Goal: Information Seeking & Learning: Learn about a topic

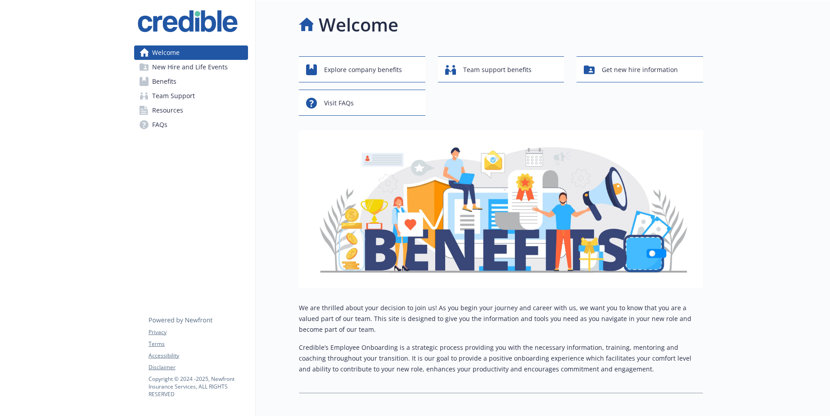
click at [168, 99] on span "Team Support" at bounding box center [173, 96] width 43 height 14
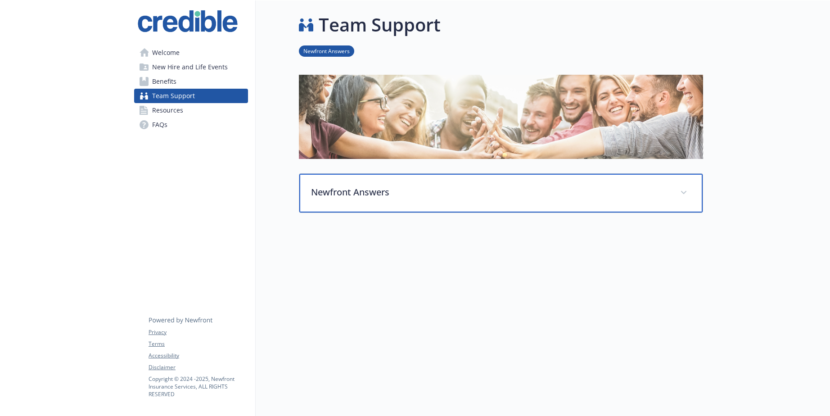
click at [683, 187] on span at bounding box center [683, 192] width 14 height 14
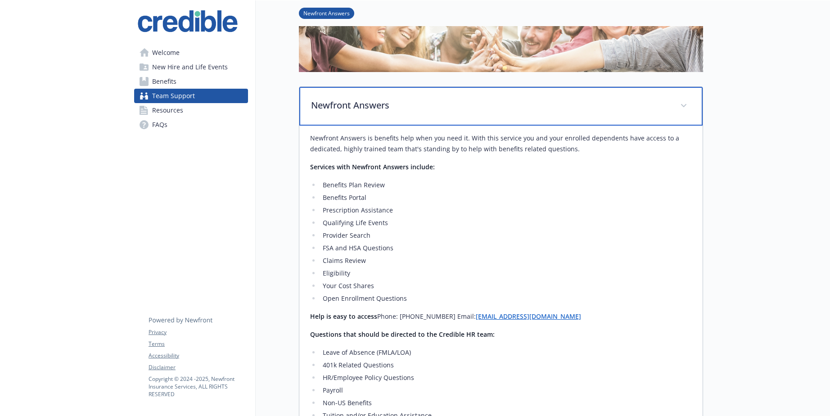
scroll to position [95, 0]
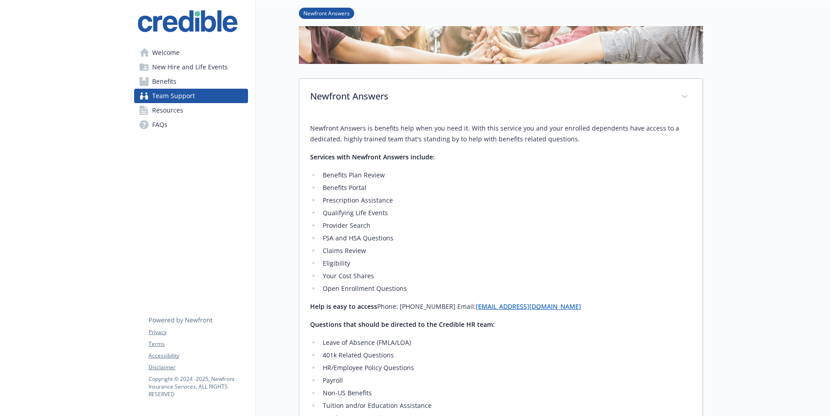
click at [167, 80] on span "Benefits" at bounding box center [164, 81] width 24 height 14
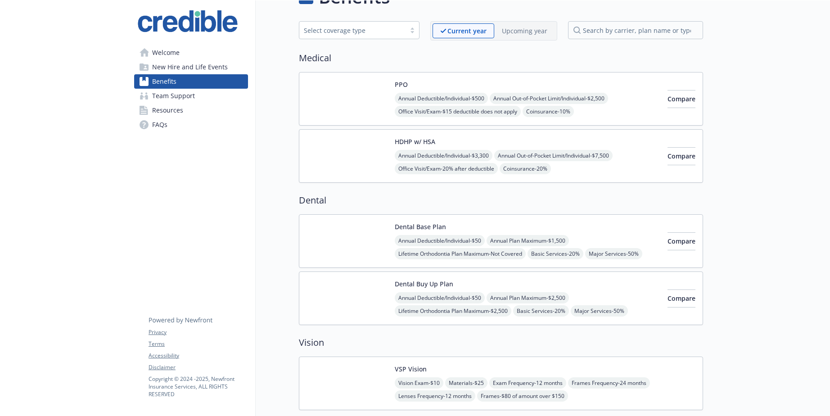
scroll to position [24, 0]
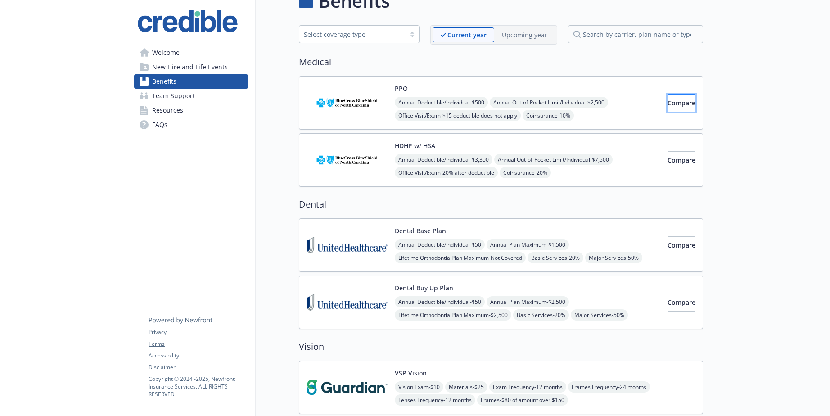
click at [667, 106] on span "Compare" at bounding box center [681, 103] width 28 height 9
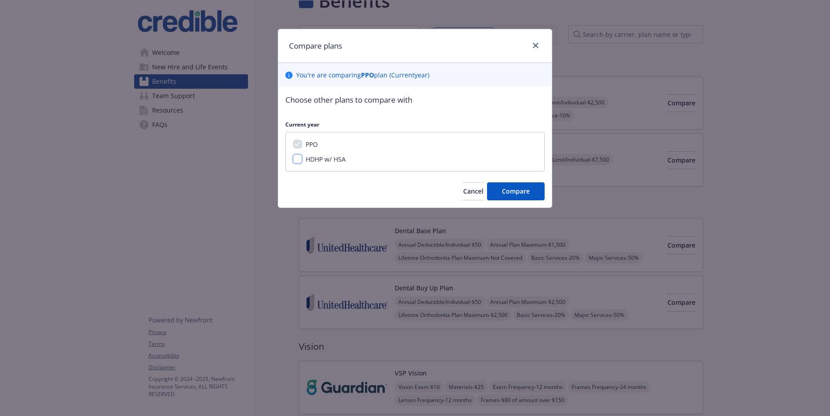
click at [299, 160] on input "HDHP w/ HSA" at bounding box center [297, 158] width 9 height 9
checkbox input "true"
click at [534, 190] on button "Compare" at bounding box center [516, 191] width 58 height 18
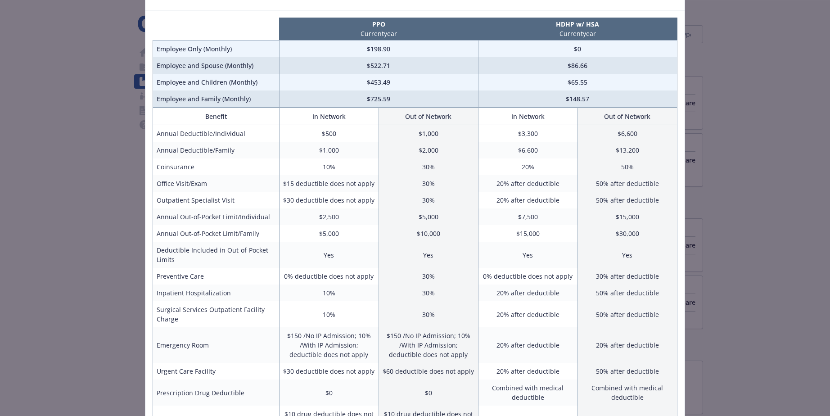
scroll to position [0, 0]
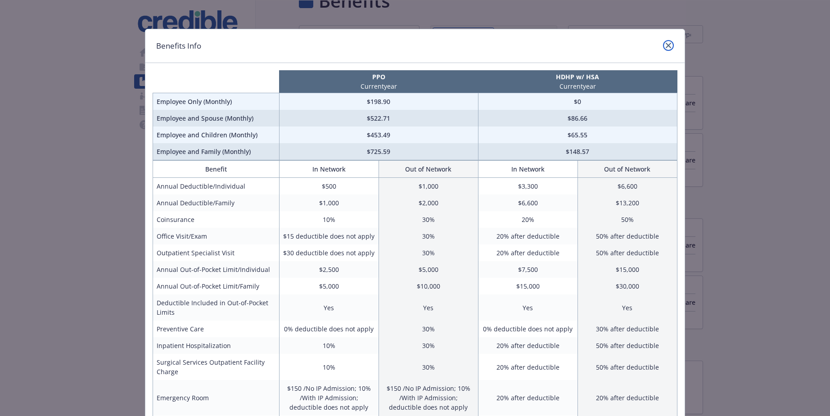
click at [666, 44] on icon "close" at bounding box center [667, 45] width 5 height 5
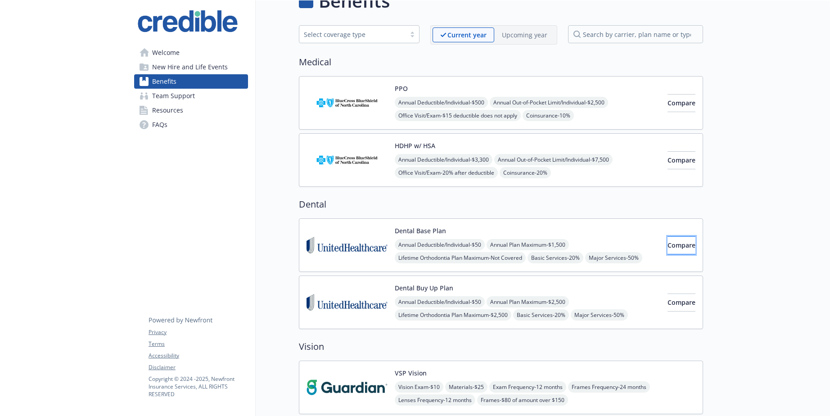
click at [667, 247] on span "Compare" at bounding box center [681, 245] width 28 height 9
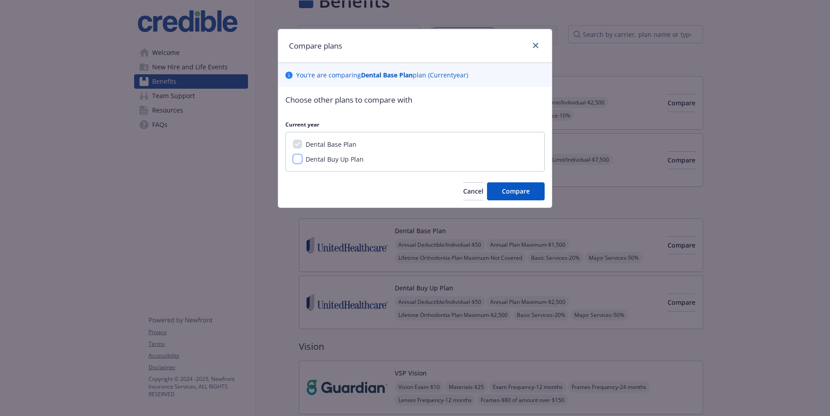
click at [296, 161] on input "Dental Buy Up Plan" at bounding box center [297, 158] width 9 height 9
checkbox input "true"
click at [510, 190] on span "Compare" at bounding box center [516, 191] width 28 height 9
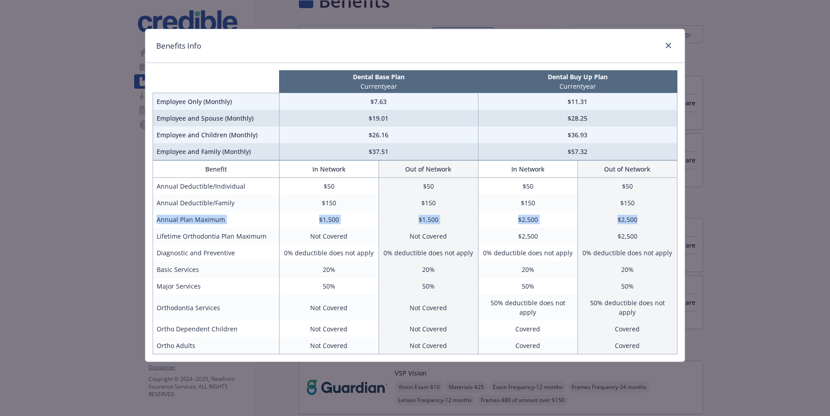
drag, startPoint x: 157, startPoint y: 219, endPoint x: 657, endPoint y: 215, distance: 500.3
click at [657, 215] on tr "Annual Plan Maximum $1,500 $1,500 $2,500 $2,500" at bounding box center [415, 219] width 524 height 17
click at [658, 337] on td "Covered" at bounding box center [626, 345] width 99 height 17
click at [671, 42] on link "close" at bounding box center [668, 45] width 11 height 11
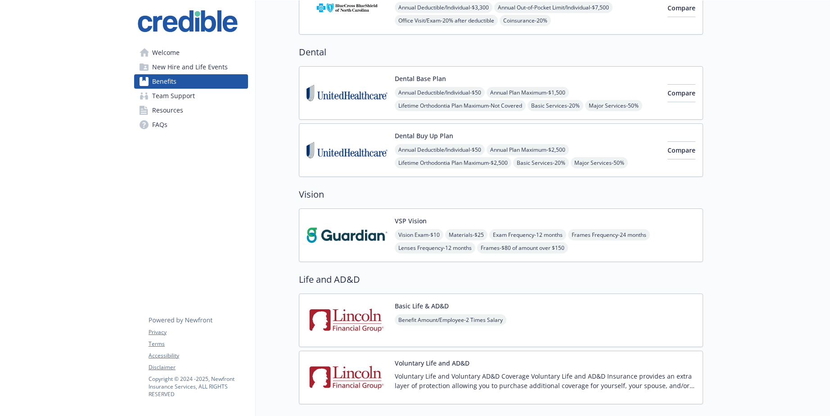
scroll to position [179, 0]
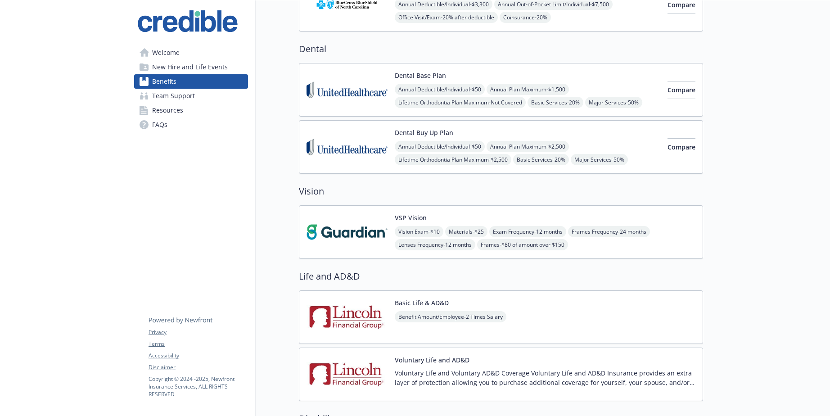
click at [363, 214] on img at bounding box center [346, 232] width 81 height 38
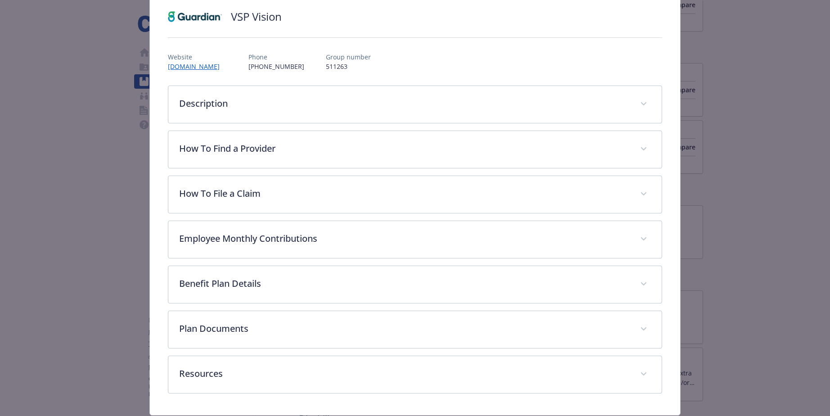
scroll to position [67, 0]
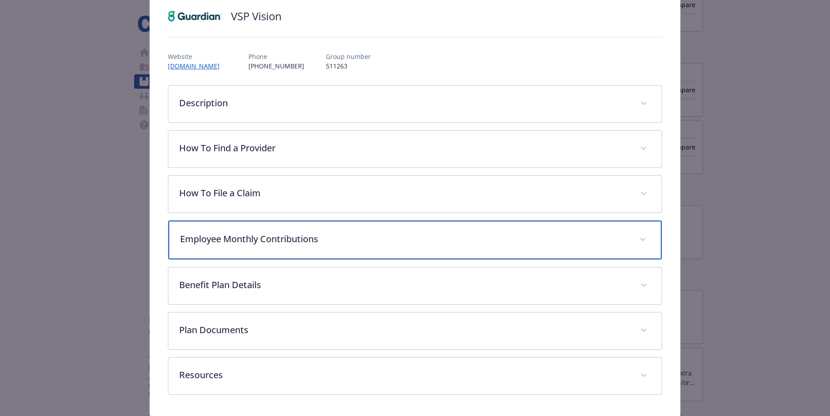
click at [644, 236] on span "details for plan Vision - VSP Vision - Vision" at bounding box center [642, 239] width 14 height 14
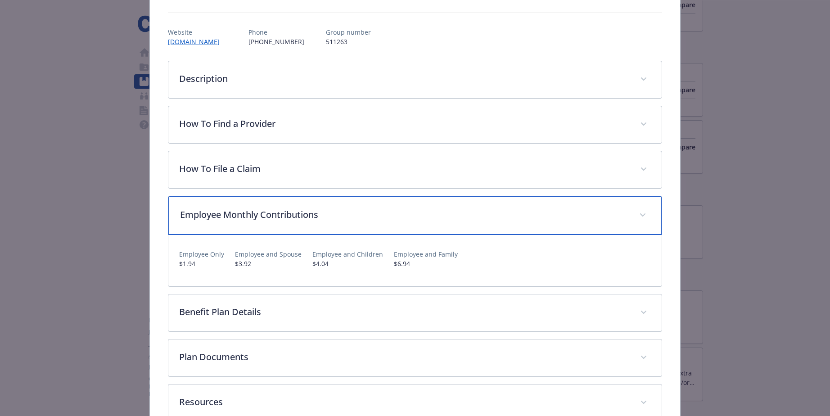
scroll to position [90, 0]
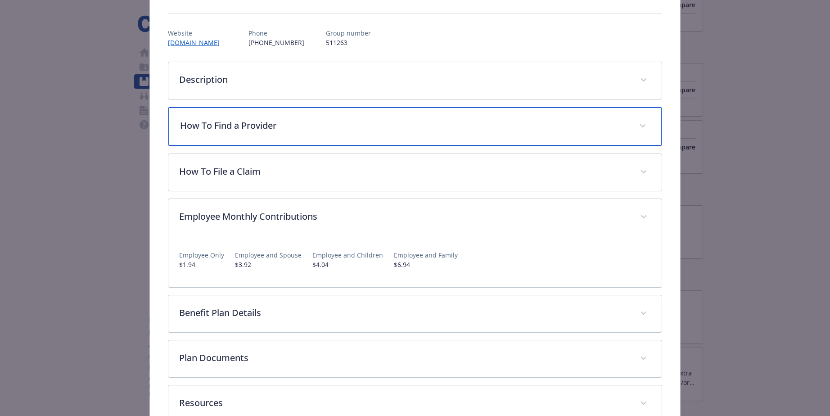
click at [641, 126] on icon "details for plan Vision - VSP Vision - Vision" at bounding box center [642, 126] width 5 height 4
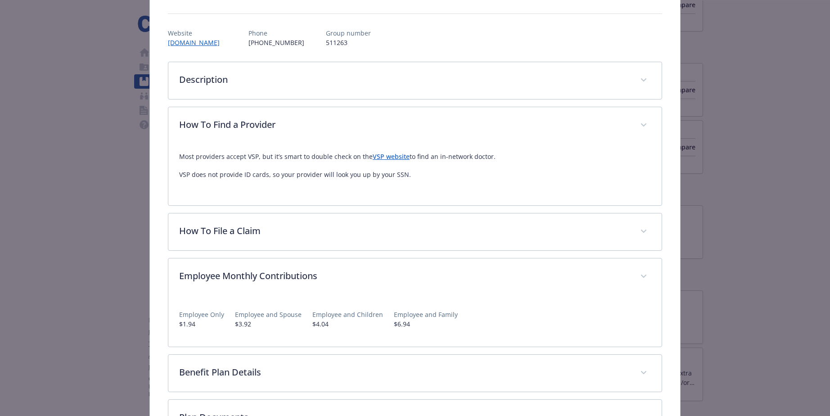
drag, startPoint x: 183, startPoint y: 177, endPoint x: 361, endPoint y: 180, distance: 178.6
click at [341, 180] on div "Most providers accept VSP, but it’s smart to double check on the VSP website to…" at bounding box center [414, 169] width 471 height 50
drag, startPoint x: 402, startPoint y: 175, endPoint x: 157, endPoint y: 179, distance: 245.2
click at [157, 179] on div "VSP Vision Website [DOMAIN_NAME] Phone [PHONE_NUMBER] Group number 511263 Descr…" at bounding box center [415, 231] width 530 height 546
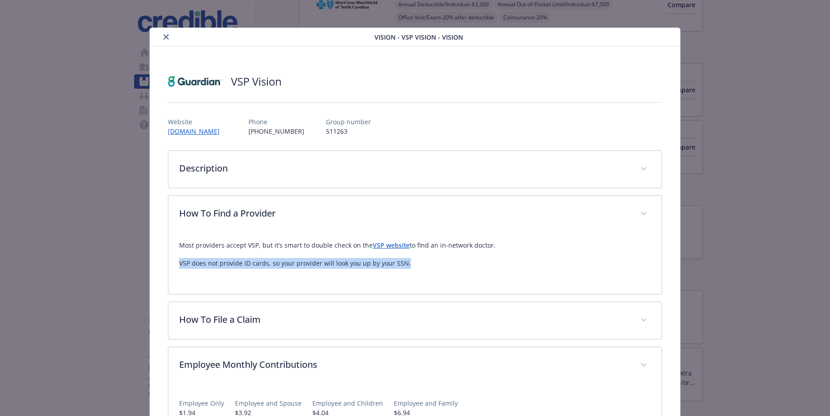
scroll to position [0, 0]
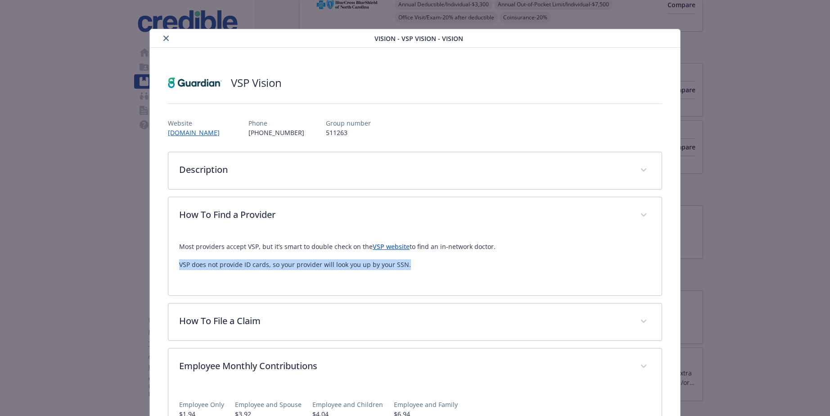
click at [168, 38] on icon "close" at bounding box center [165, 38] width 5 height 5
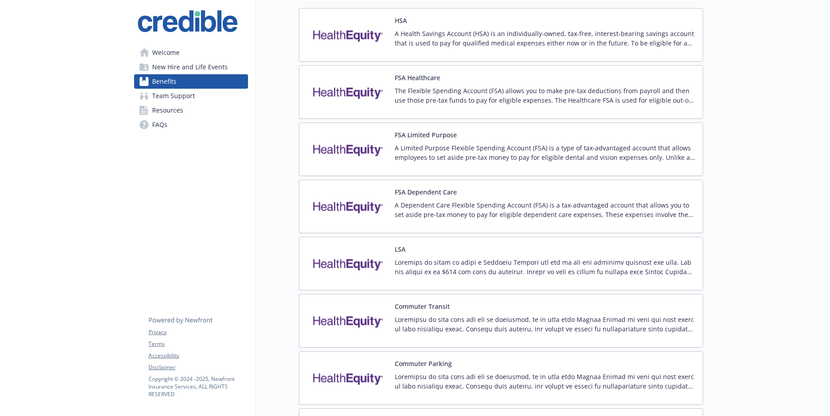
scroll to position [752, 0]
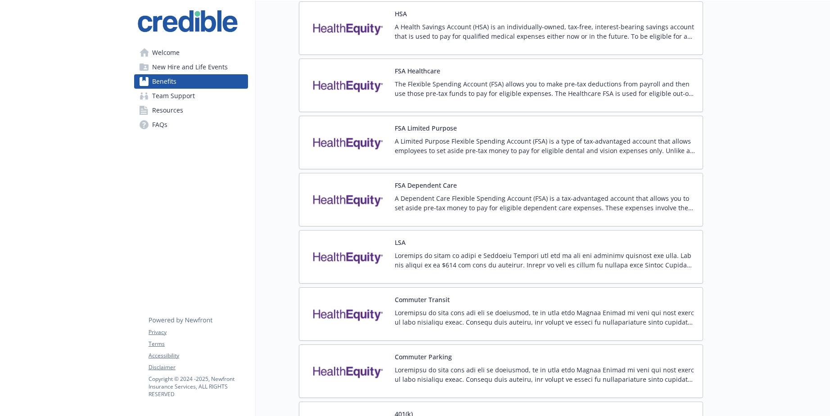
click at [444, 245] on div "LSA" at bounding box center [545, 257] width 301 height 38
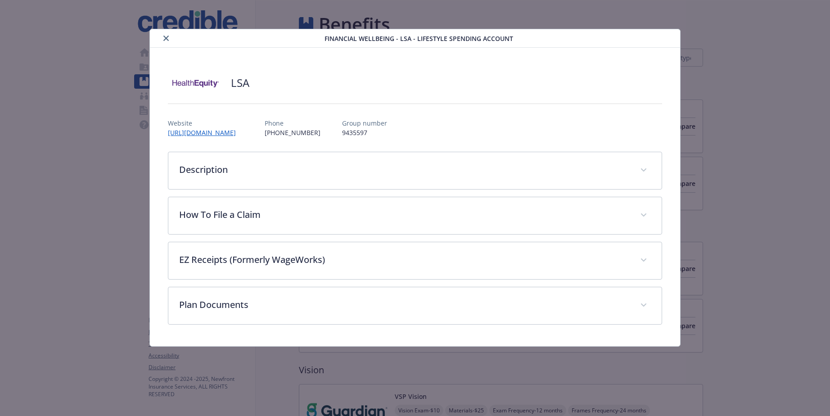
scroll to position [752, 0]
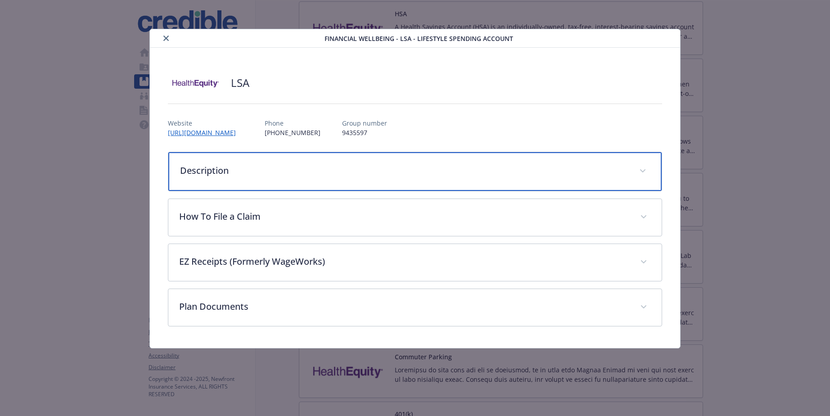
click at [641, 171] on icon "details for plan Financial Wellbeing - LSA - Lifestyle Spending Account" at bounding box center [642, 171] width 5 height 4
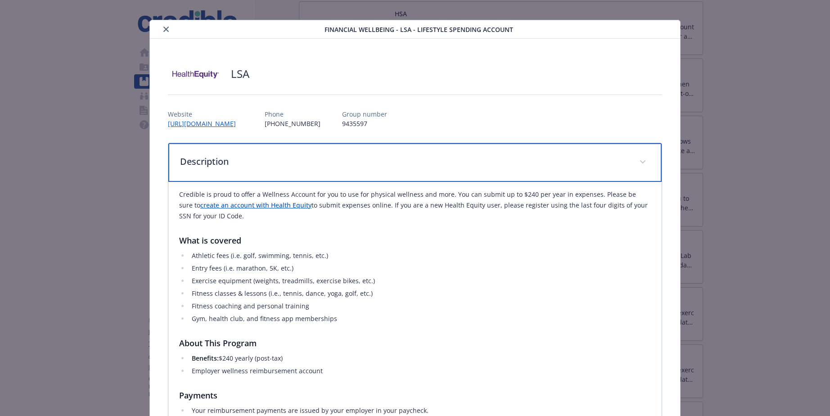
scroll to position [0, 0]
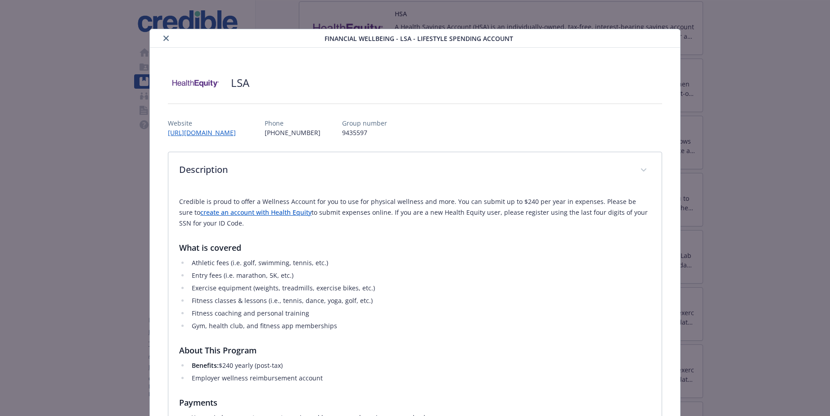
click at [169, 38] on div "details for plan Financial Wellbeing - LSA - Lifestyle Spending Account" at bounding box center [238, 38] width 171 height 11
click at [168, 38] on icon "close" at bounding box center [165, 38] width 5 height 5
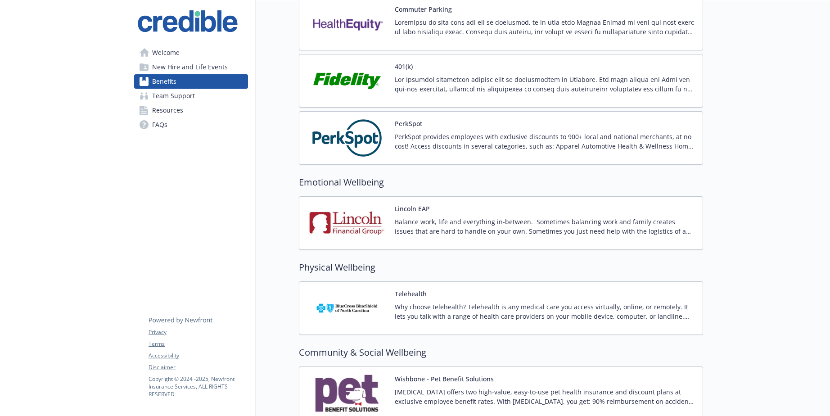
scroll to position [1106, 0]
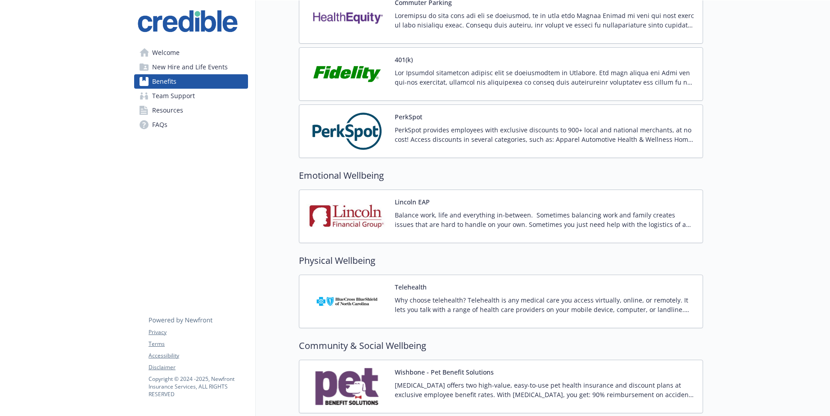
click at [455, 202] on div "Lincoln EAP" at bounding box center [545, 216] width 301 height 38
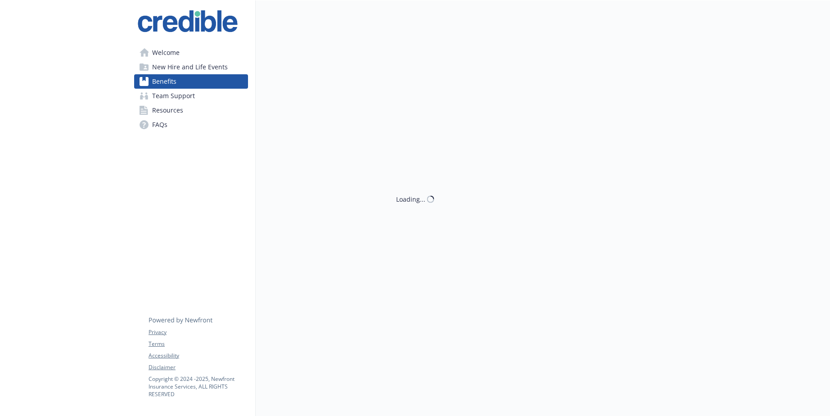
scroll to position [1106, 0]
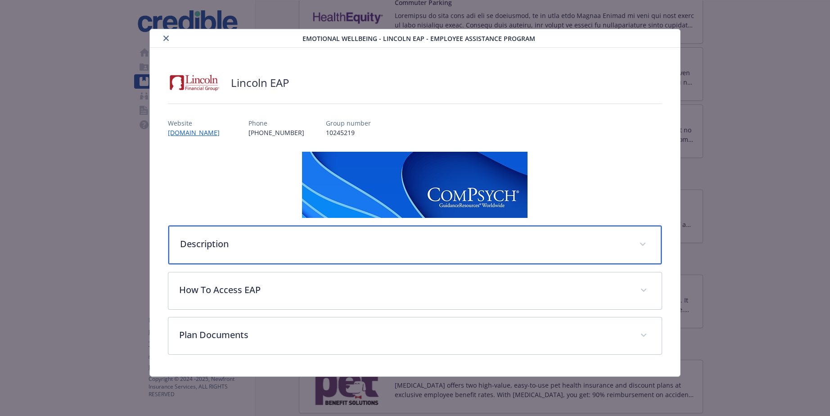
click at [260, 243] on p "Description" at bounding box center [404, 243] width 448 height 13
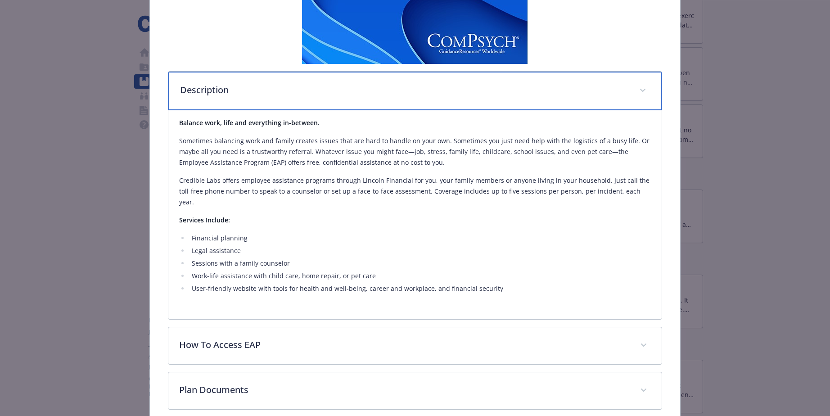
scroll to position [170, 0]
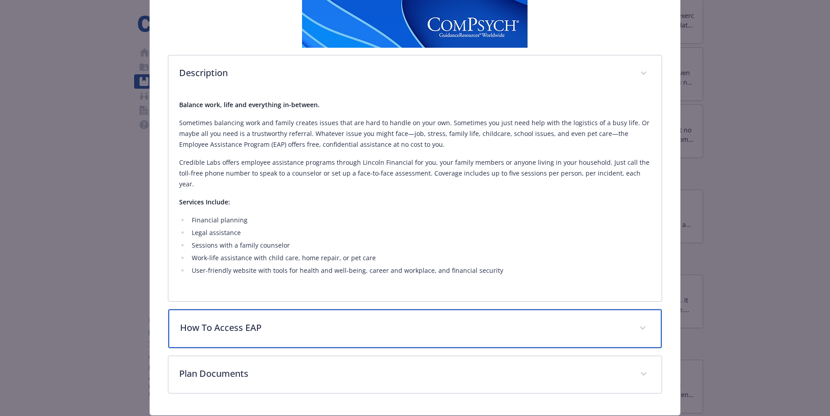
click at [363, 321] on p "How To Access EAP" at bounding box center [404, 327] width 448 height 13
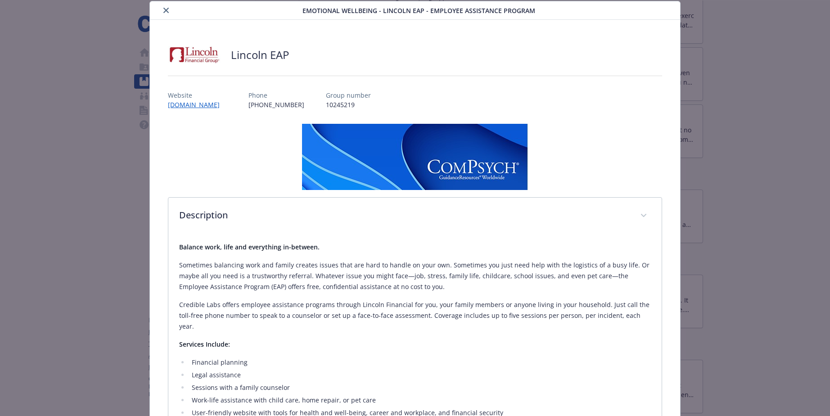
scroll to position [18, 0]
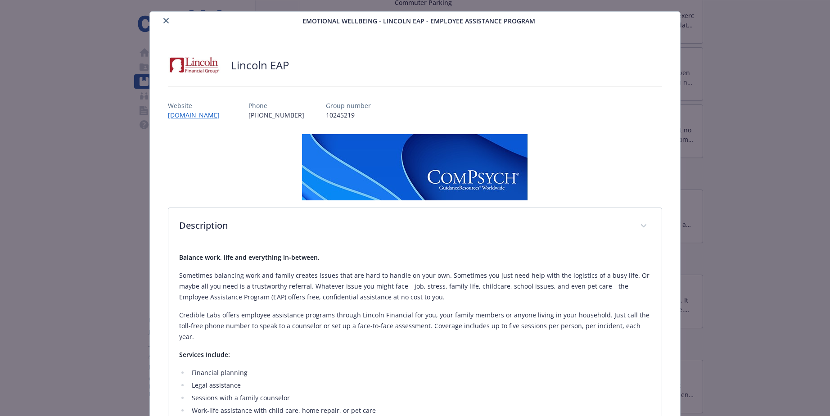
click at [168, 20] on icon "close" at bounding box center [165, 20] width 5 height 5
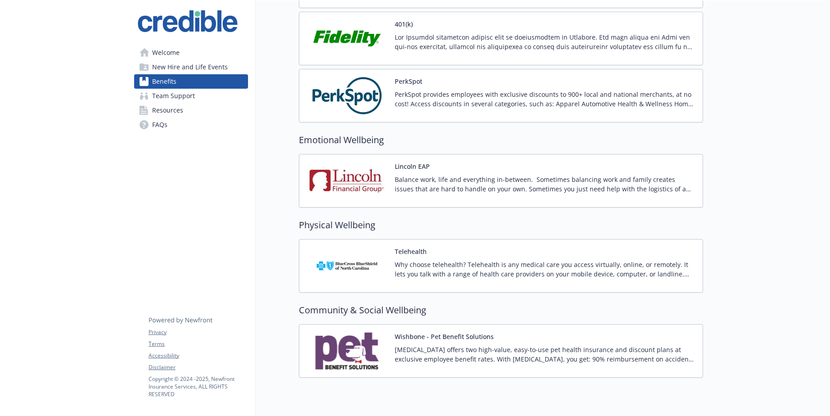
scroll to position [1168, 0]
